Goal: Find specific page/section: Find specific page/section

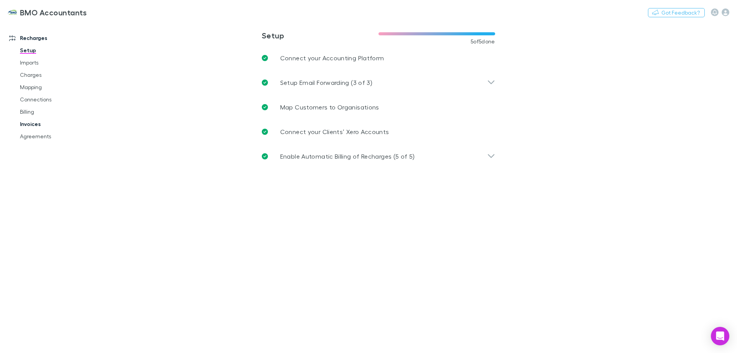
click at [30, 123] on link "Invoices" at bounding box center [57, 124] width 91 height 12
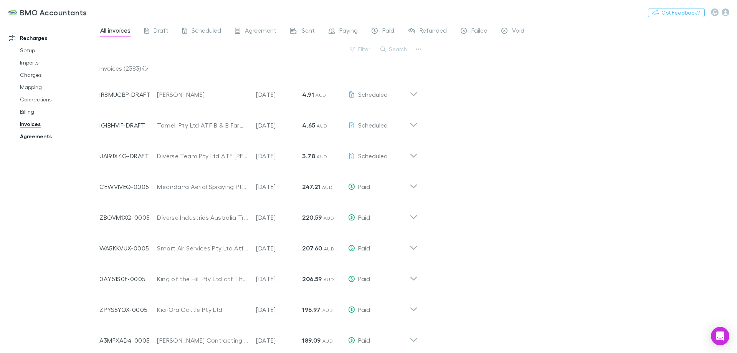
click at [34, 136] on link "Agreements" at bounding box center [57, 136] width 91 height 12
